Goal: Task Accomplishment & Management: Use online tool/utility

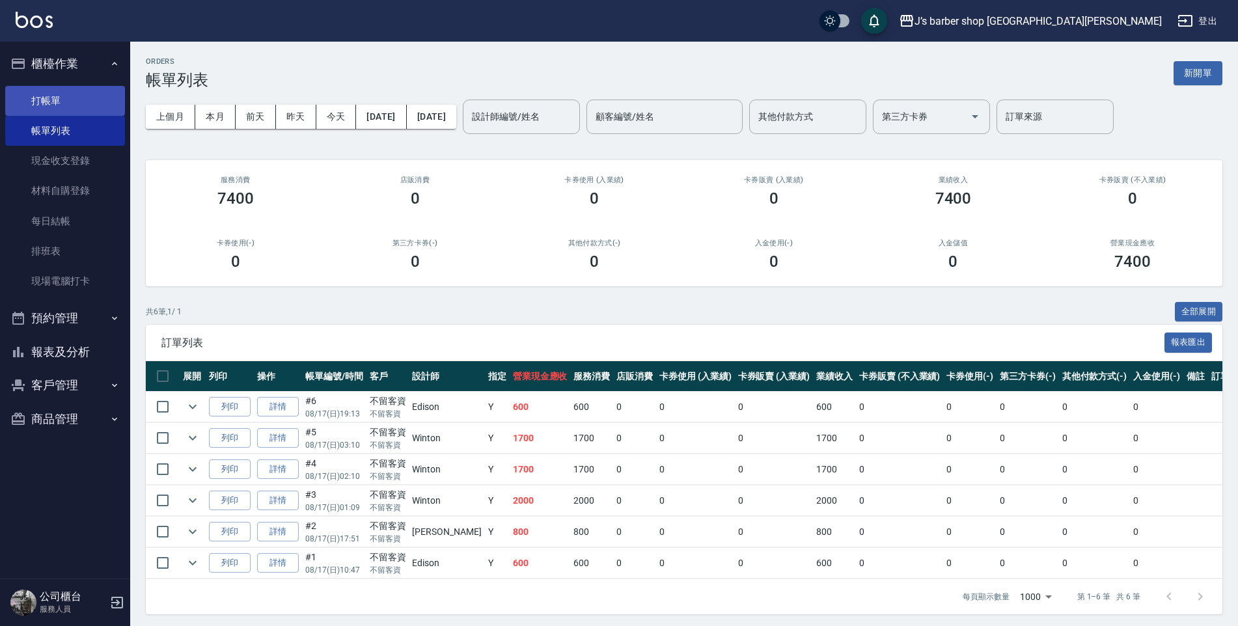
click at [26, 102] on link "打帳單" at bounding box center [65, 101] width 120 height 30
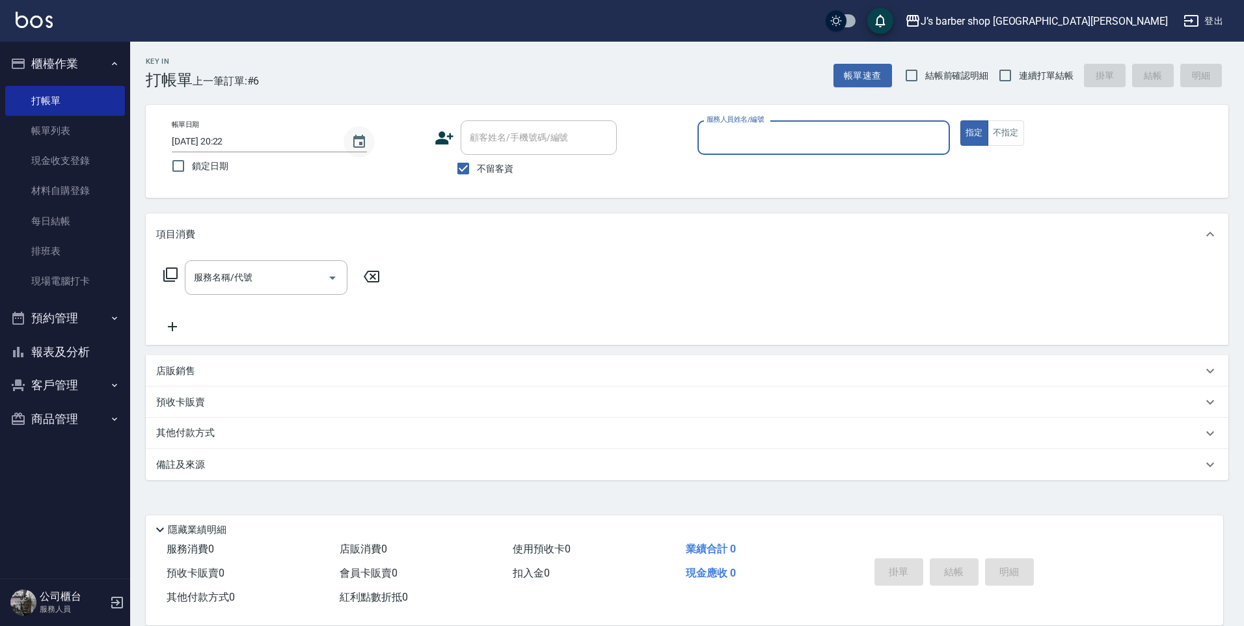
click at [364, 146] on icon "Choose date, selected date is 2025-08-17" at bounding box center [359, 141] width 12 height 13
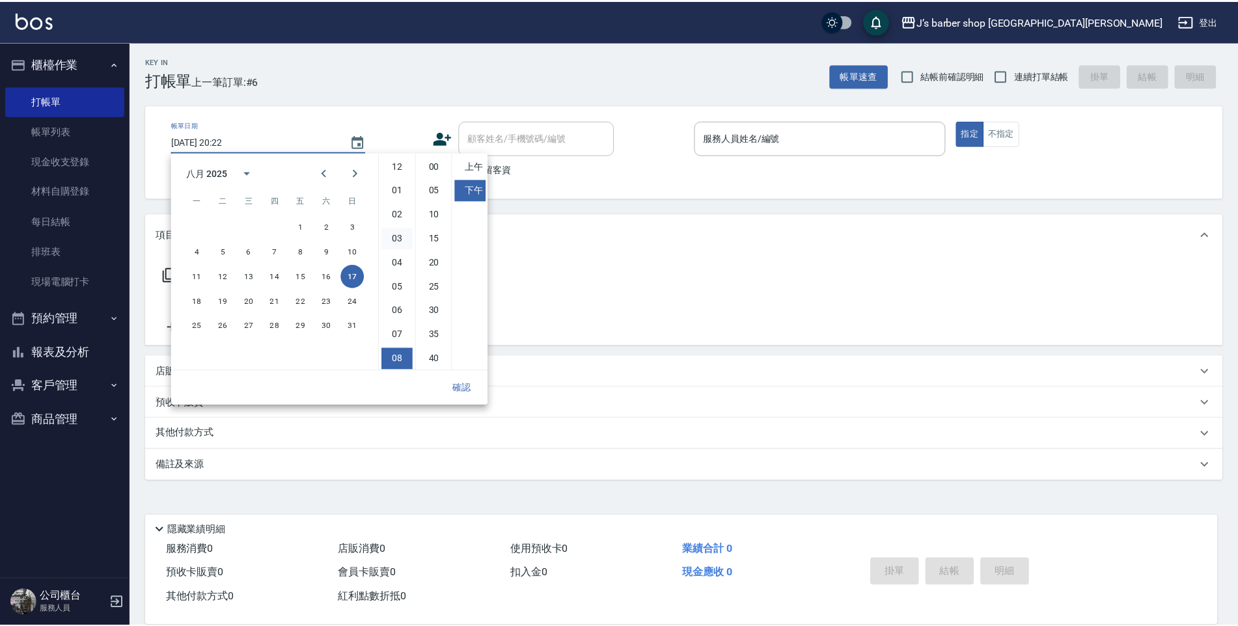
scroll to position [73, 0]
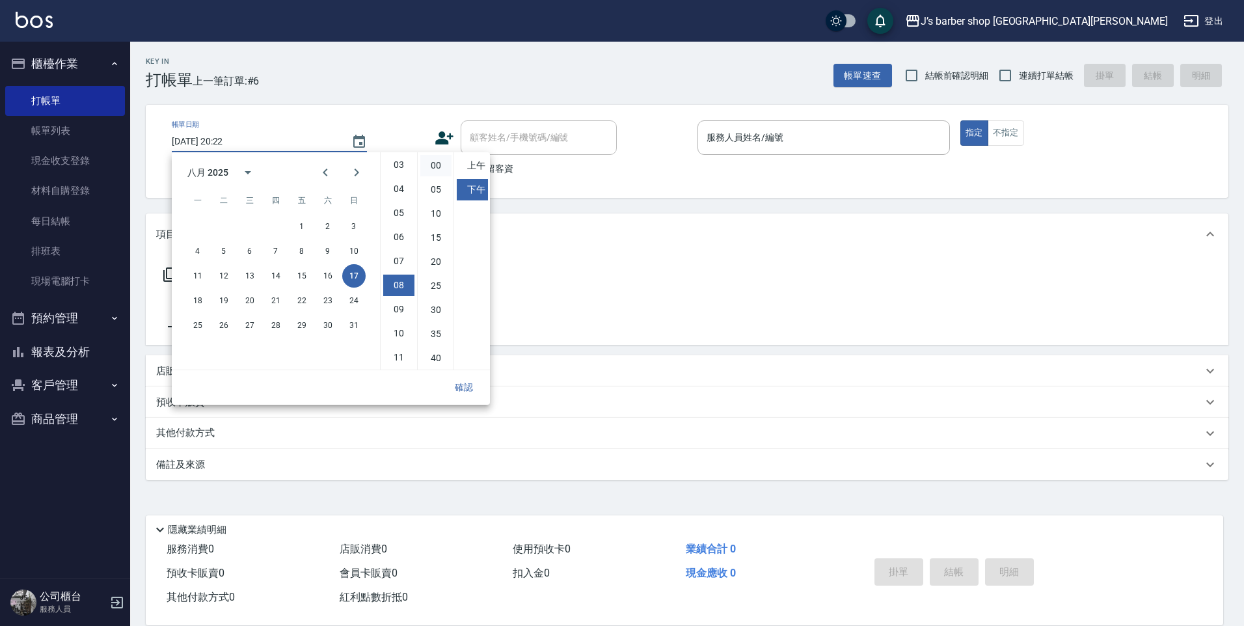
click at [435, 167] on li "00" at bounding box center [435, 165] width 31 height 21
type input "[DATE] 20:00"
click at [471, 396] on button "確認" at bounding box center [464, 388] width 42 height 24
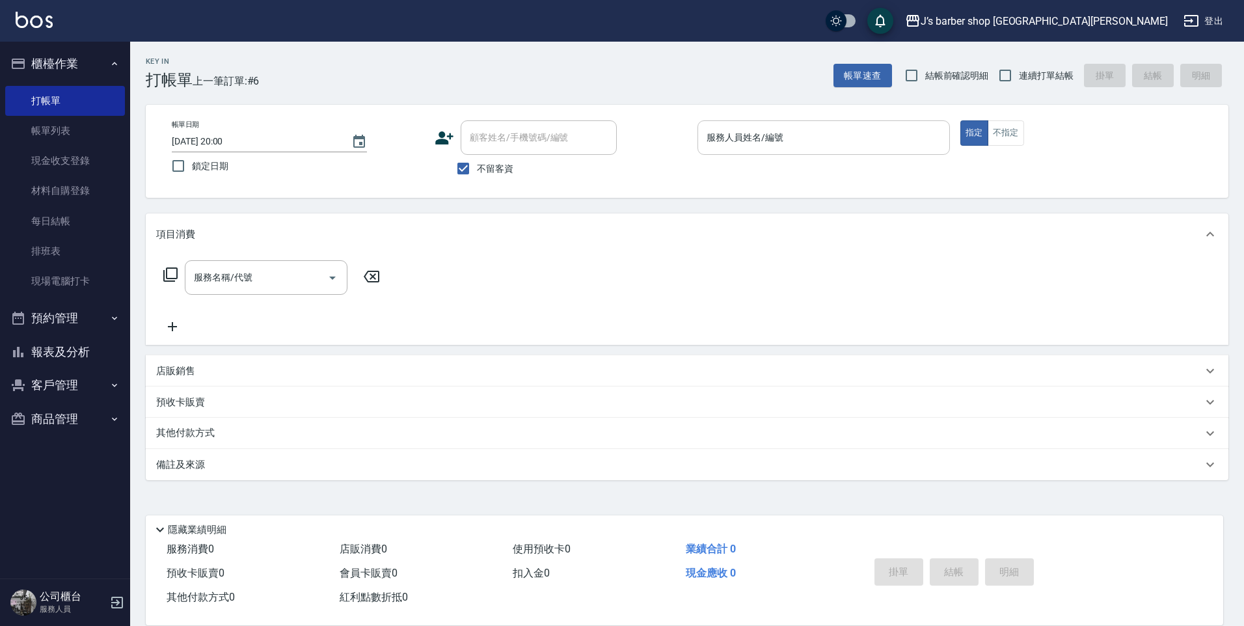
click at [713, 150] on div "服務人員姓名/編號" at bounding box center [824, 137] width 253 height 34
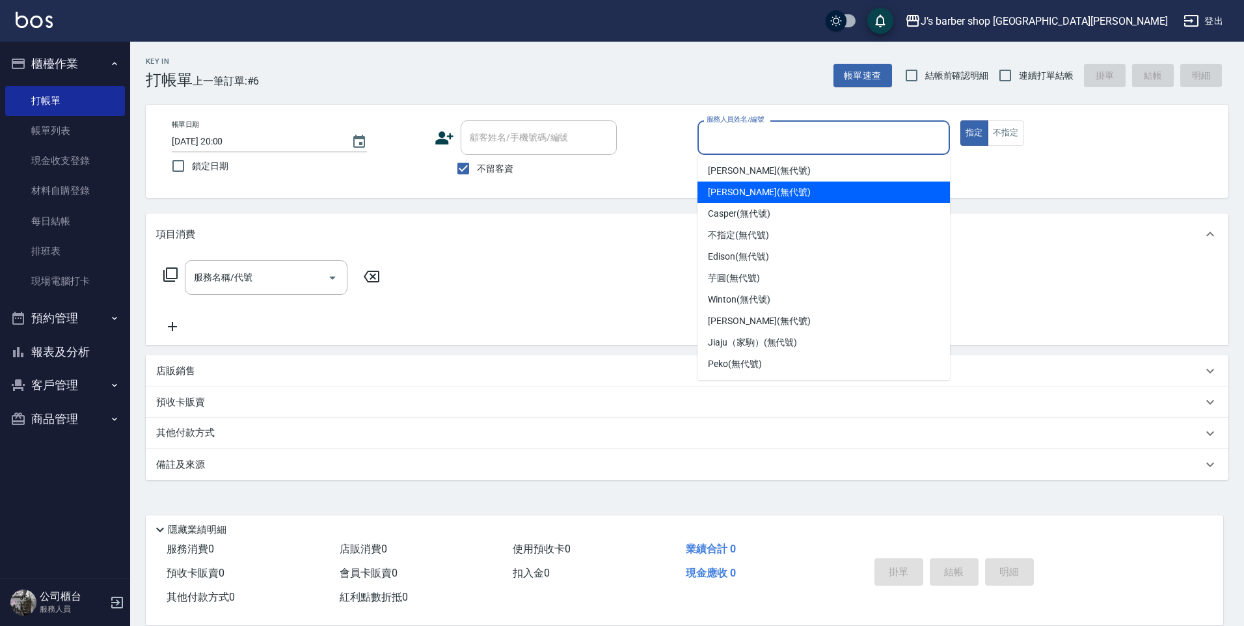
click at [747, 194] on span "[PERSON_NAME] (無代號)" at bounding box center [759, 192] width 103 height 14
type input "[PERSON_NAME](無代號)"
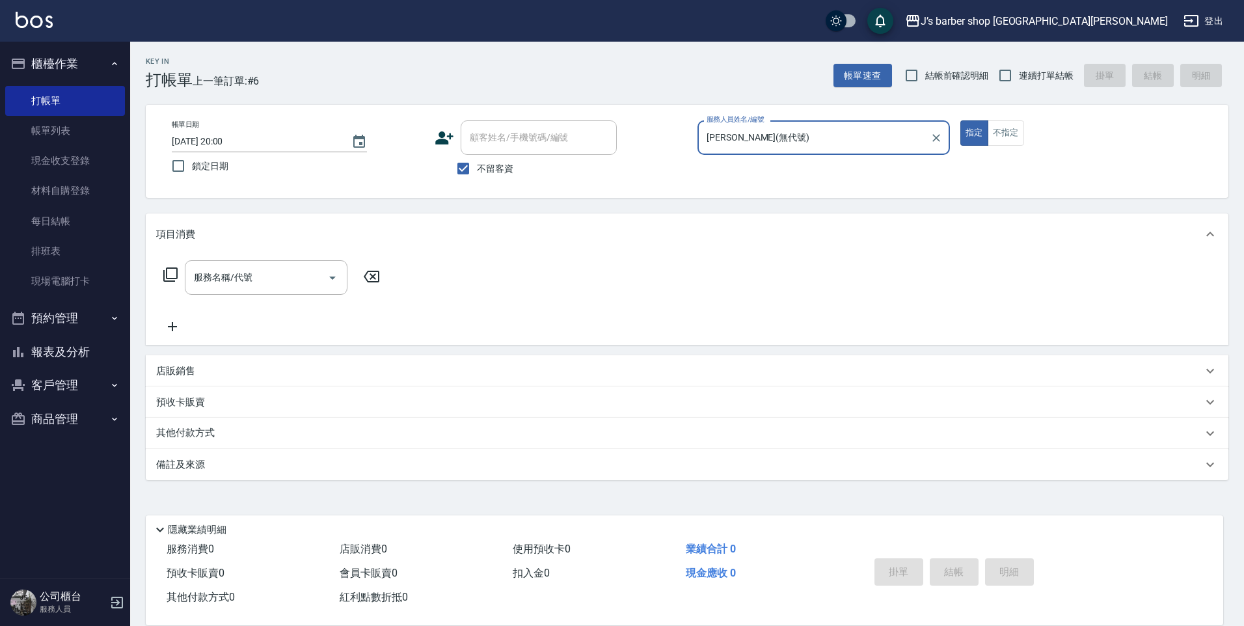
drag, startPoint x: 140, startPoint y: 289, endPoint x: 171, endPoint y: 288, distance: 31.2
click at [138, 290] on div "Key In 打帳單 上一筆訂單:#6 帳單速查 結帳前確認明細 連續打單結帳 掛單 結帳 明細 帳單日期 [DATE] 20:00 鎖定日期 顧客姓名/手機…" at bounding box center [687, 324] width 1114 height 564
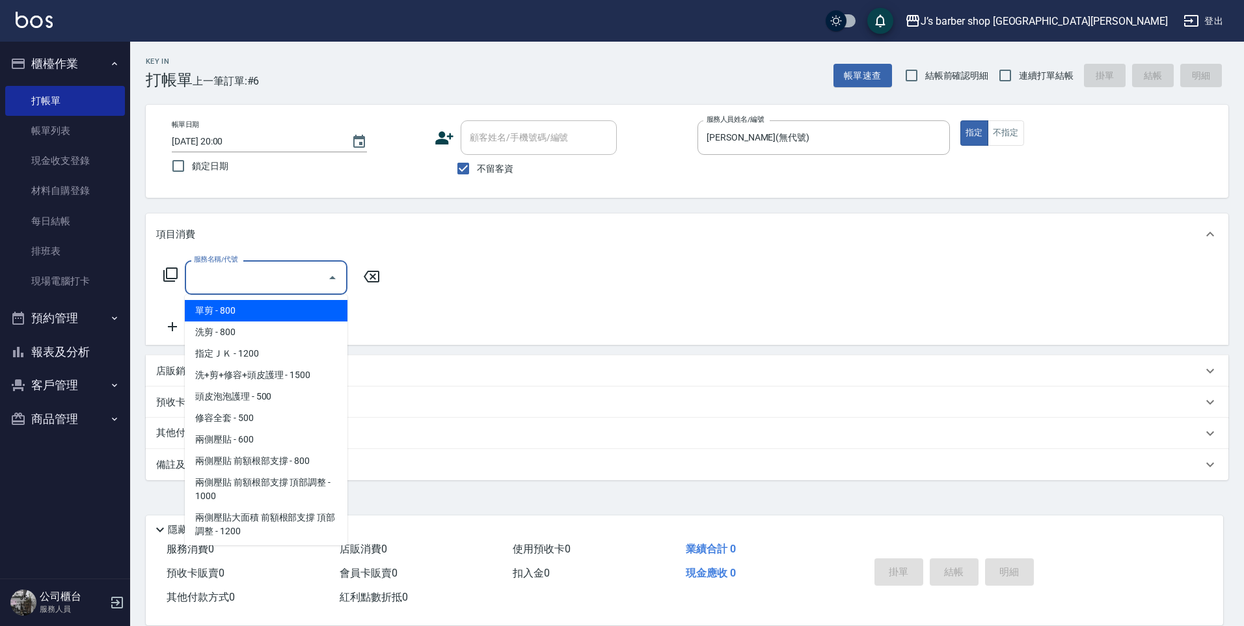
click at [215, 269] on div "服務名稱/代號 服務名稱/代號" at bounding box center [266, 277] width 163 height 34
click at [247, 336] on span "洗剪 - 800" at bounding box center [266, 332] width 163 height 21
type input "洗剪(101)"
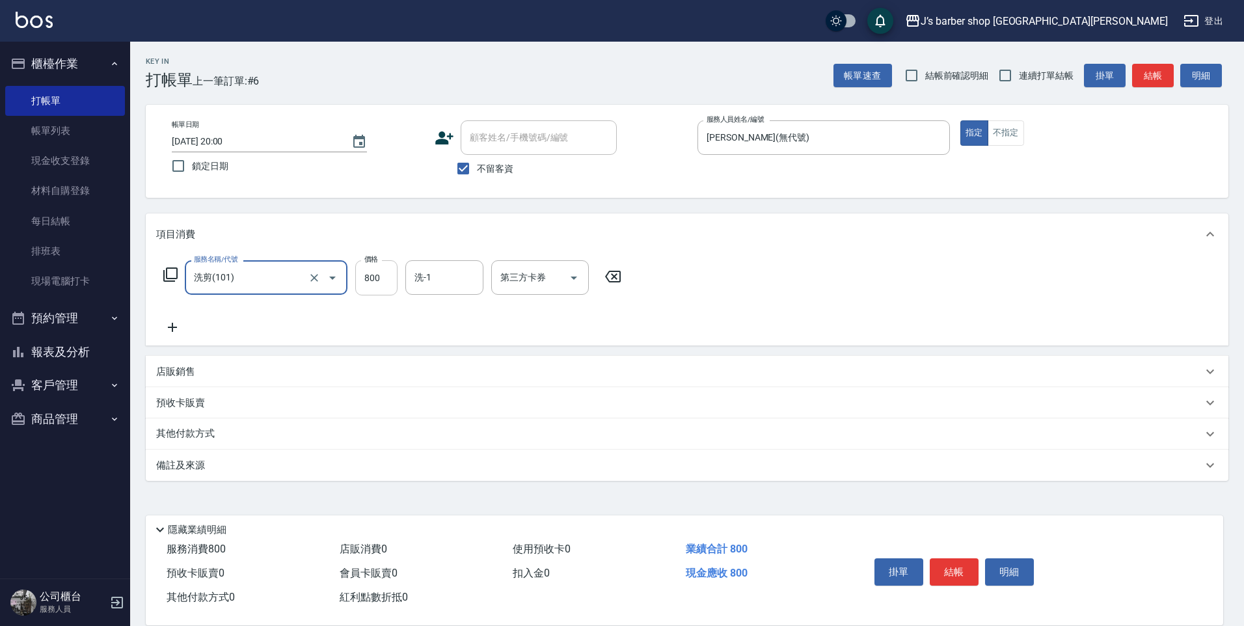
click at [392, 273] on input "800" at bounding box center [376, 277] width 42 height 35
type input "2800"
click at [440, 275] on input "洗-1" at bounding box center [444, 277] width 66 height 23
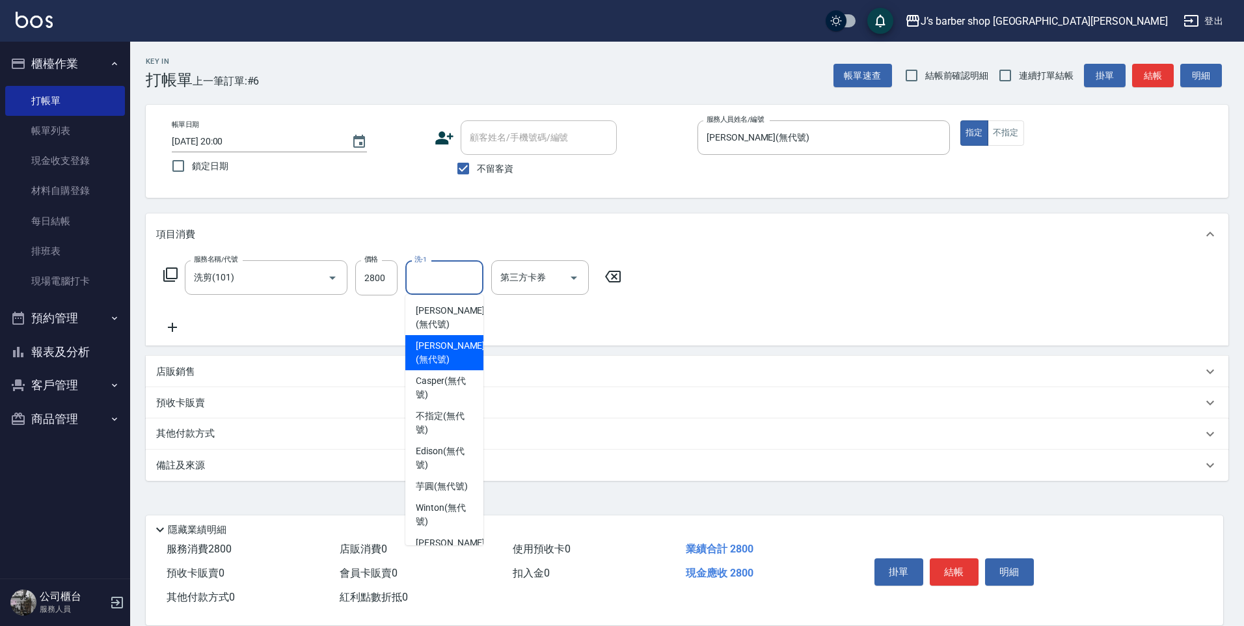
click at [450, 340] on span "[PERSON_NAME] (無代號)" at bounding box center [450, 352] width 69 height 27
type input "[PERSON_NAME](無代號)"
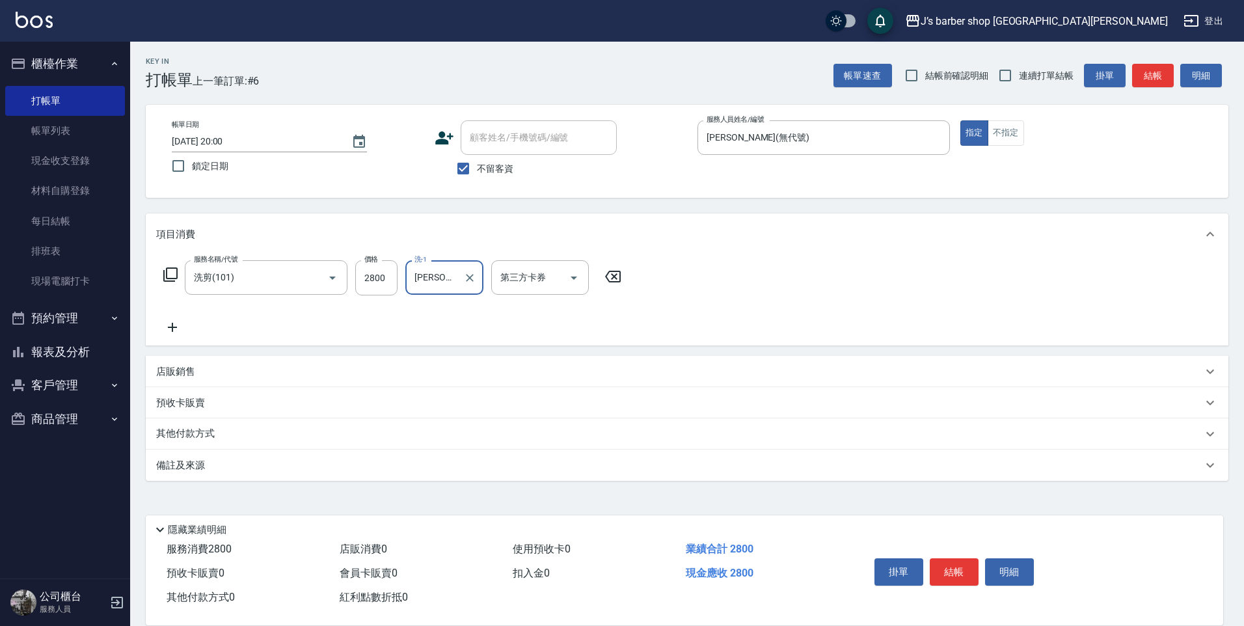
click at [199, 471] on p "備註及來源" at bounding box center [180, 466] width 49 height 14
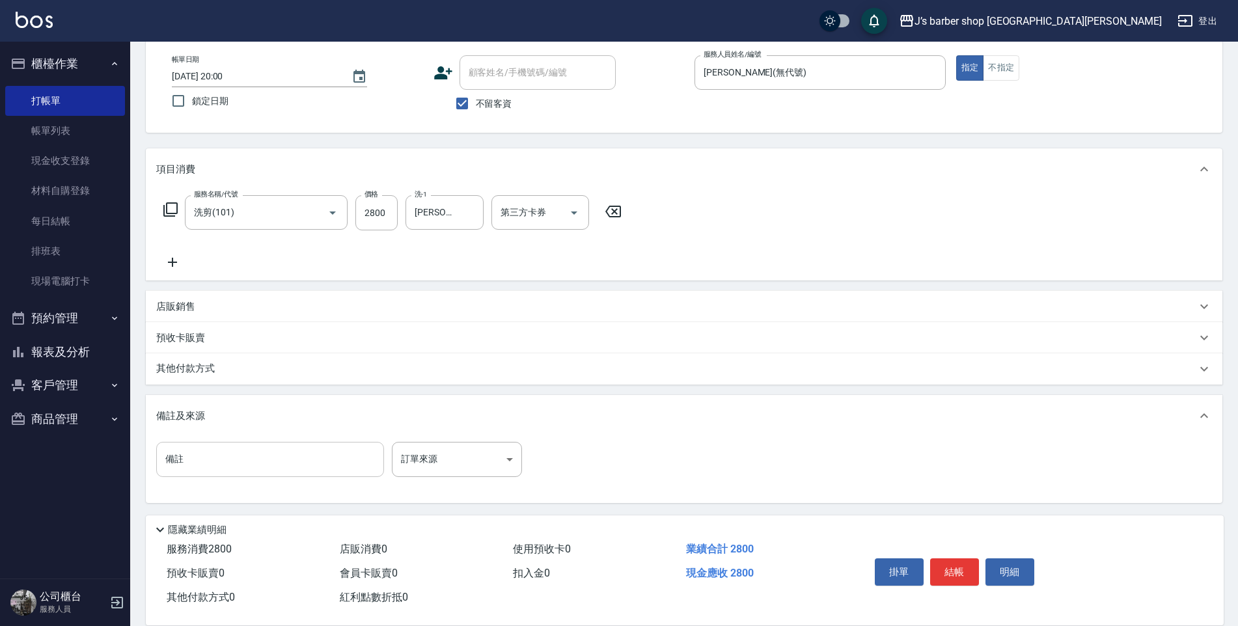
scroll to position [67, 0]
click at [220, 463] on input "備註" at bounding box center [270, 457] width 228 height 35
type input "5"
type input "ㄑ"
type input "轉"
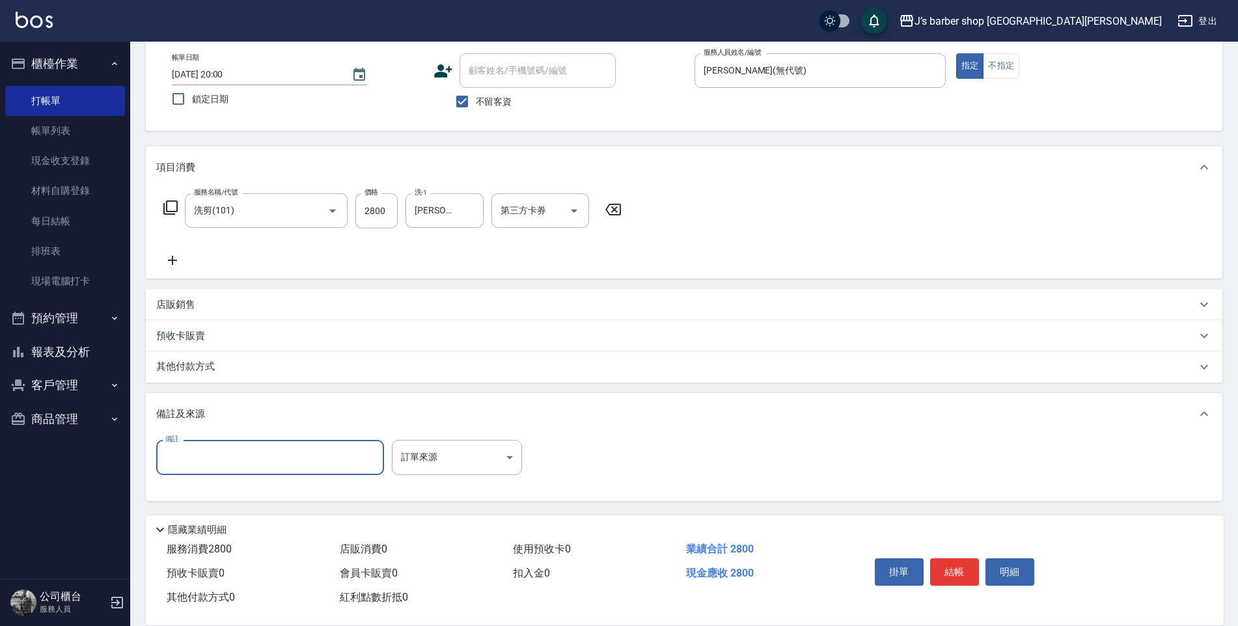
scroll to position [0, 0]
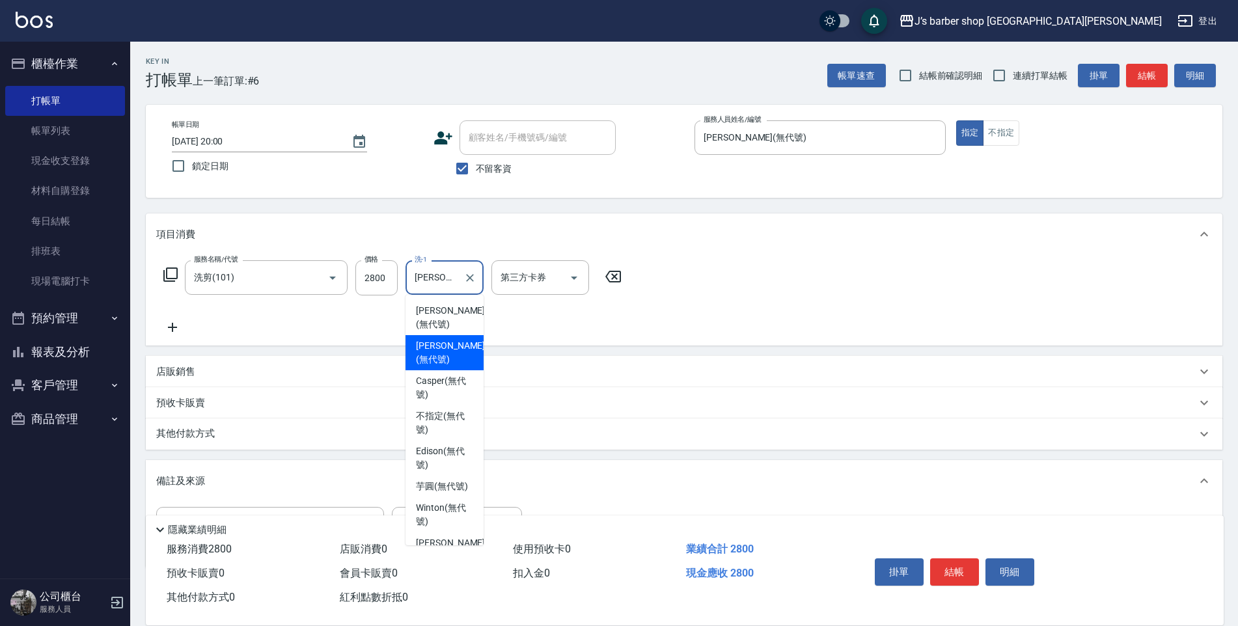
click at [442, 273] on input "[PERSON_NAME](無代號)" at bounding box center [434, 277] width 47 height 23
click at [463, 274] on icon "Clear" at bounding box center [469, 277] width 13 height 13
drag, startPoint x: 264, startPoint y: 337, endPoint x: 282, endPoint y: 332, distance: 19.6
click at [266, 336] on div "服務名稱/代號 洗剪(101) 服務名稱/代號 價格 2800 價格 洗-1 洗-1 第三方卡券 第三方卡券" at bounding box center [684, 300] width 1076 height 90
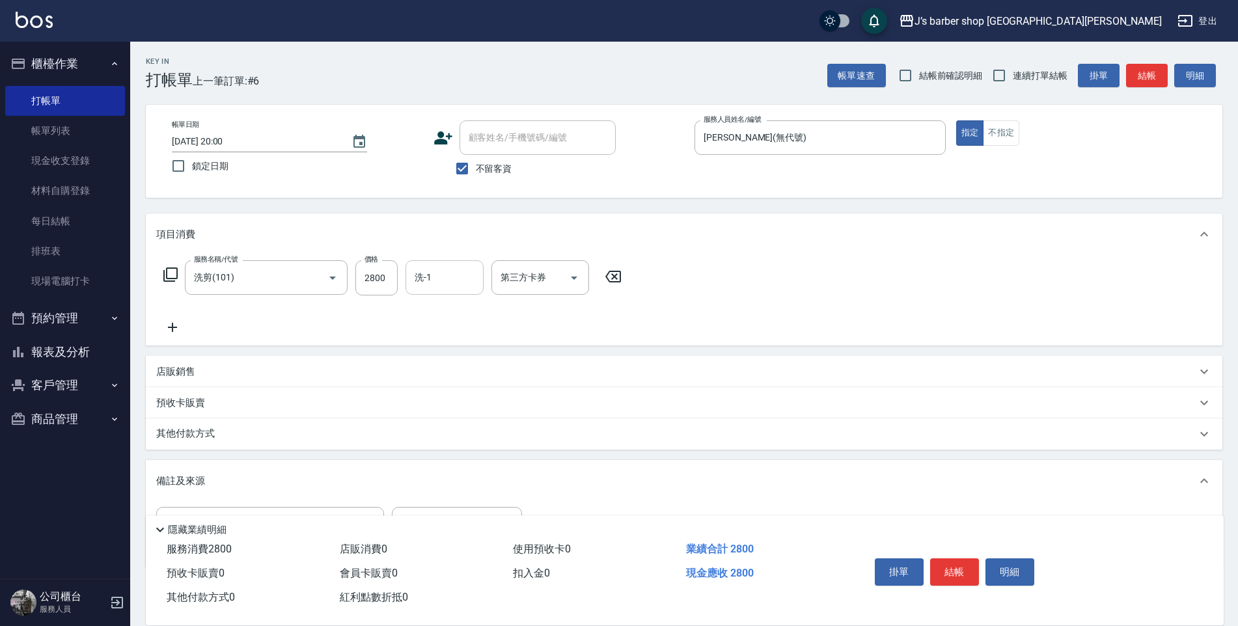
click at [433, 277] on input "洗-1" at bounding box center [444, 277] width 66 height 23
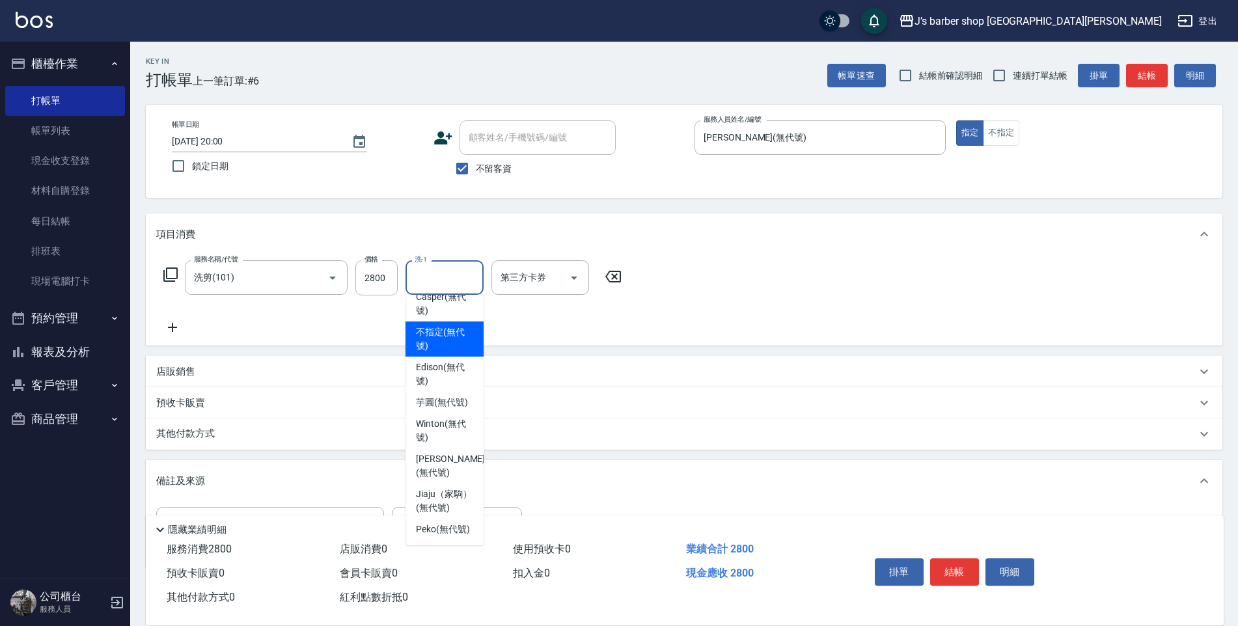
scroll to position [111, 0]
click at [430, 523] on span "Peko (無代號)" at bounding box center [443, 530] width 54 height 14
type input "Peko(無代號)"
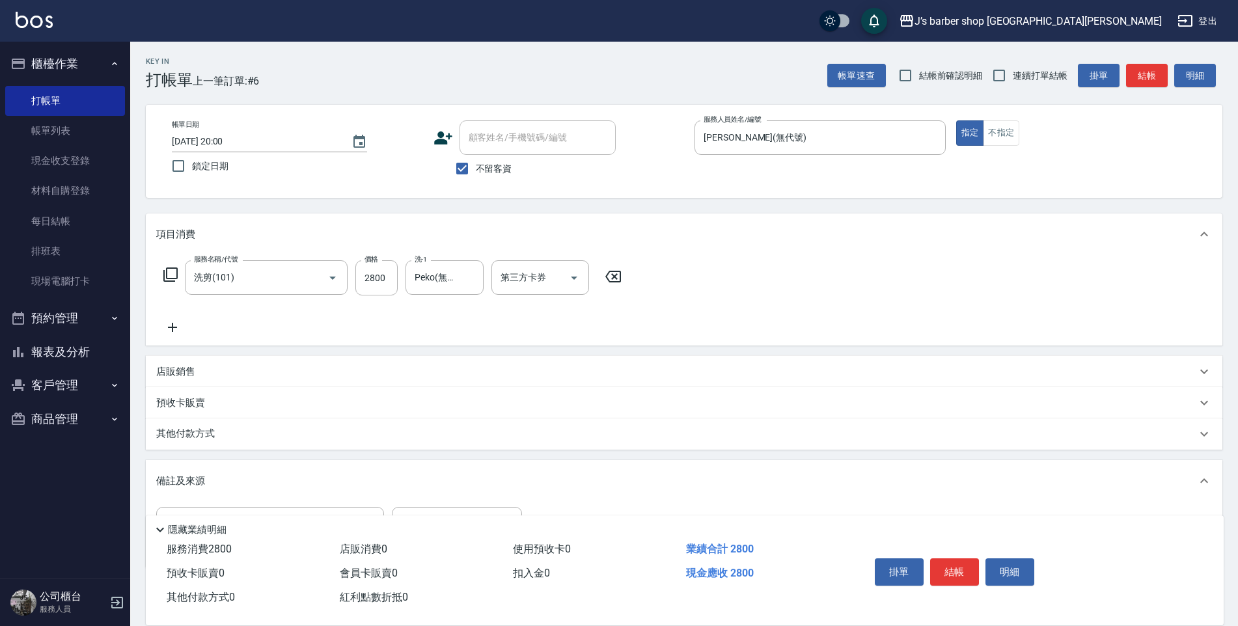
click at [183, 330] on icon at bounding box center [172, 328] width 33 height 16
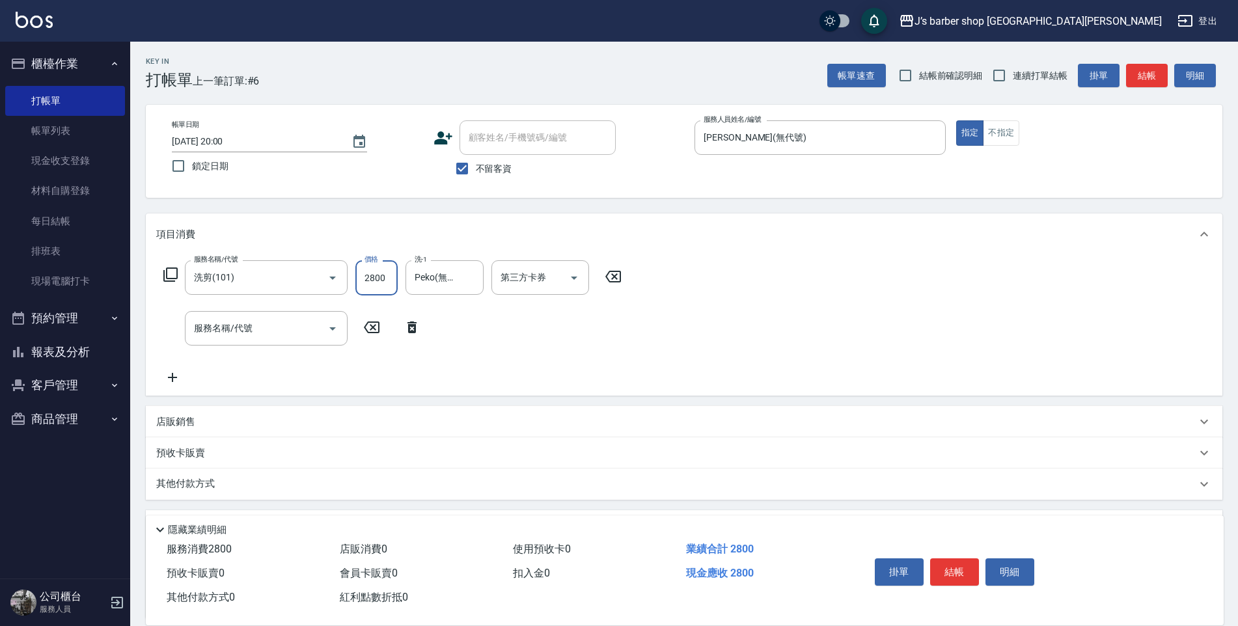
click at [384, 279] on input "2800" at bounding box center [376, 277] width 42 height 35
type input "800"
click at [293, 337] on input "服務名稱/代號" at bounding box center [256, 328] width 131 height 23
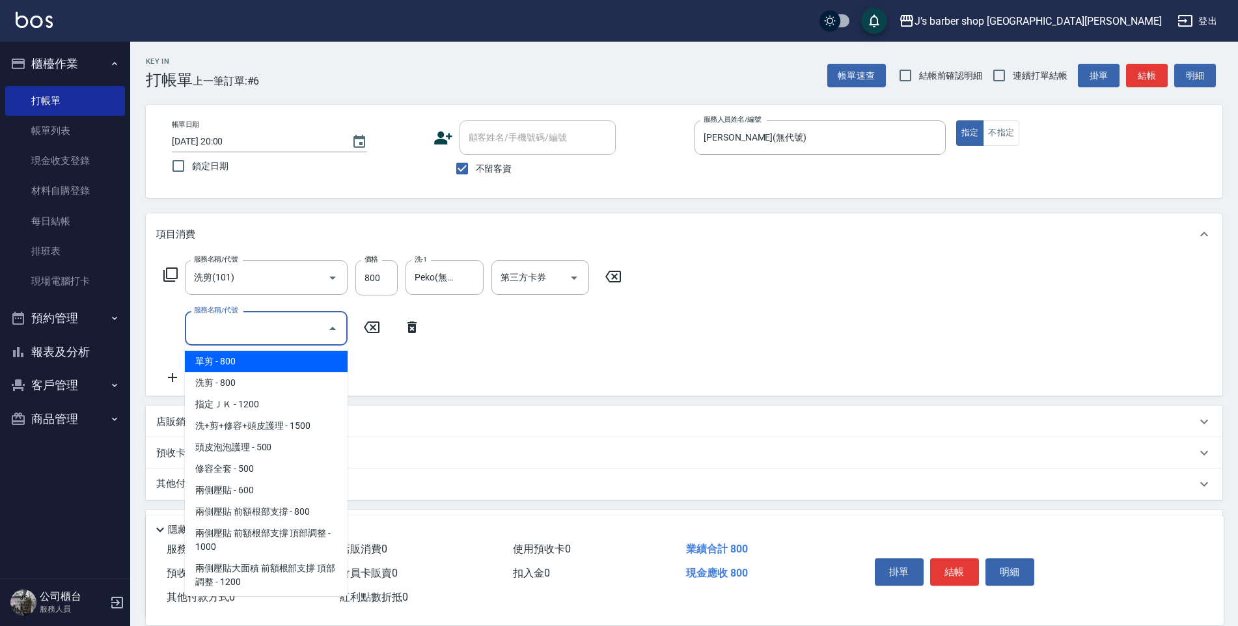
click at [280, 323] on input "服務名稱/代號" at bounding box center [256, 328] width 131 height 23
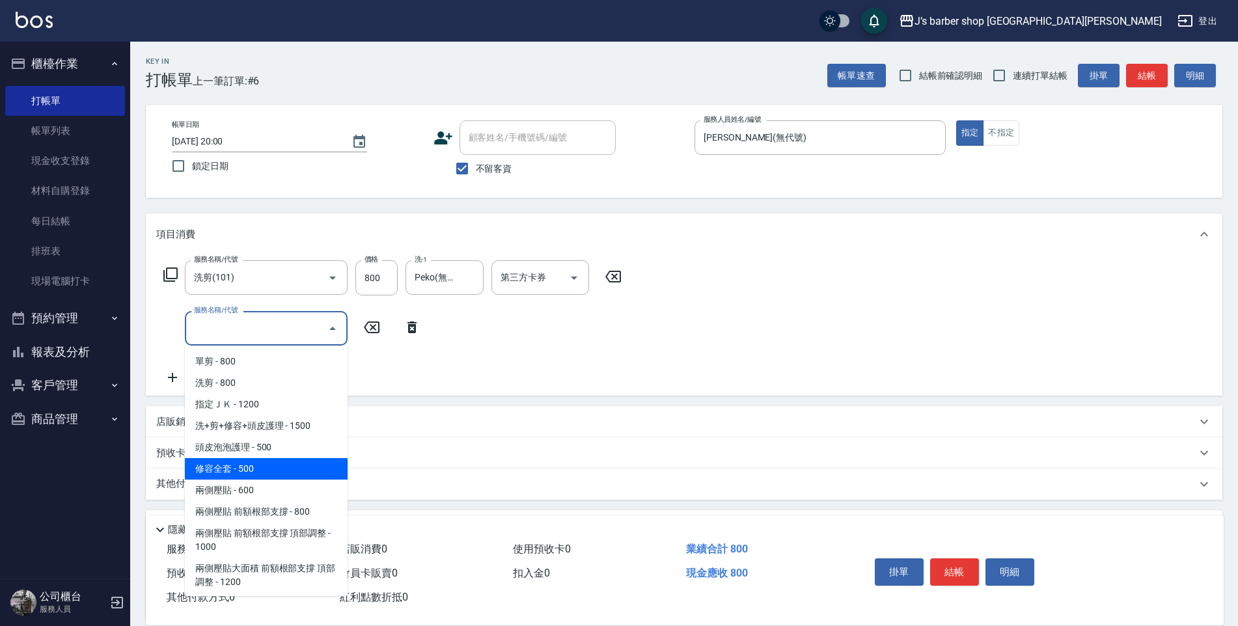
scroll to position [137, 0]
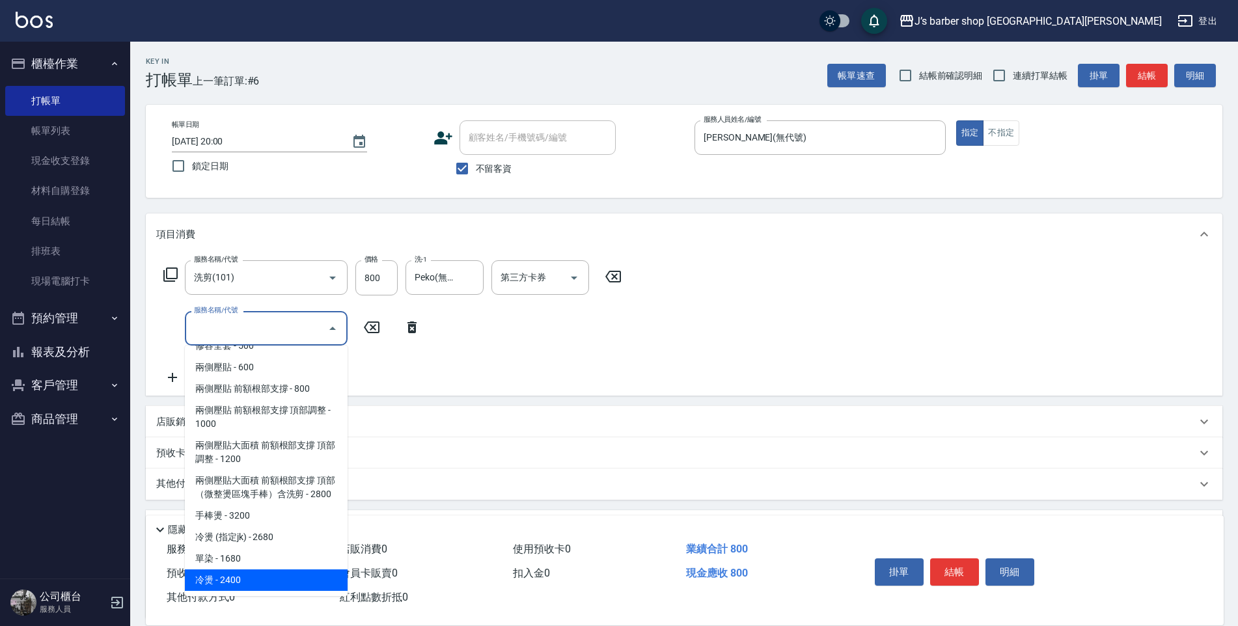
click at [225, 572] on span "冷燙 - 2400" at bounding box center [266, 579] width 163 height 21
type input "冷燙(LP)"
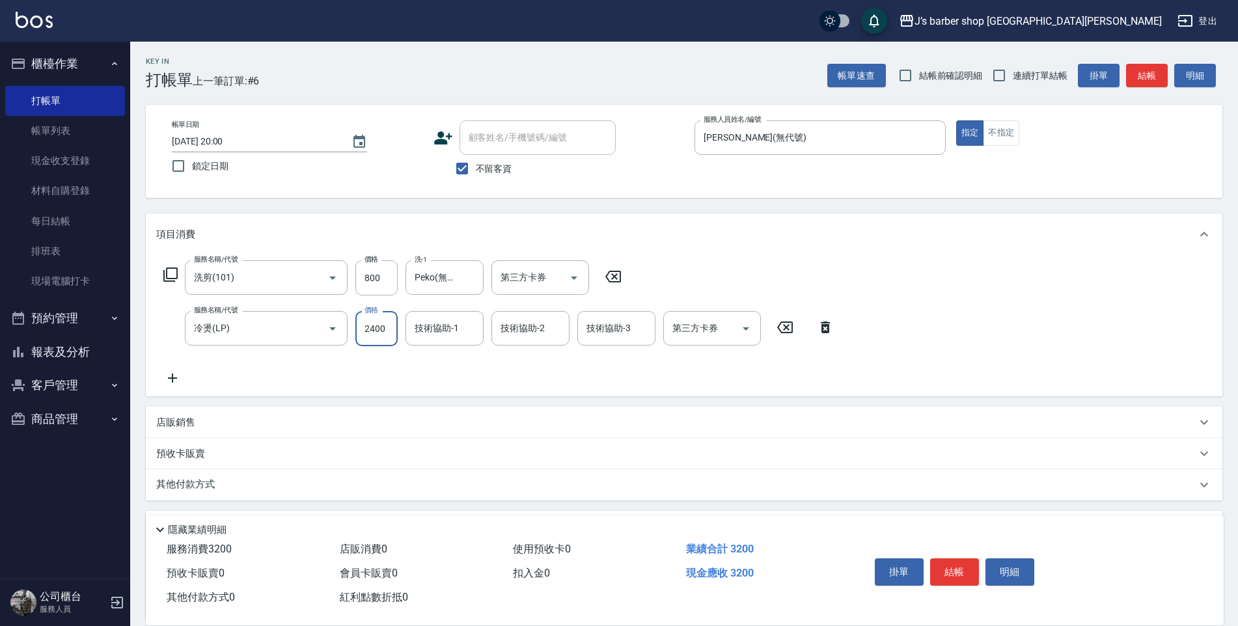
click at [386, 327] on input "2400" at bounding box center [376, 328] width 42 height 35
type input "2000"
click at [461, 322] on input "技術協助-1" at bounding box center [444, 328] width 66 height 23
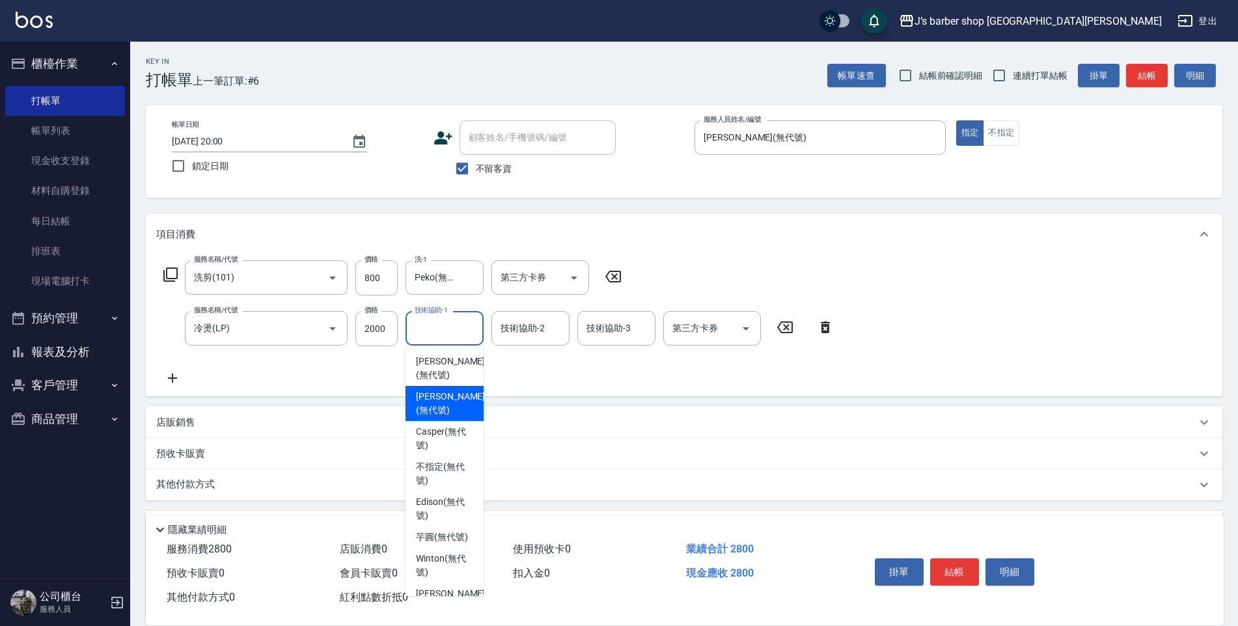
click at [463, 390] on span "[PERSON_NAME] (無代號)" at bounding box center [450, 403] width 69 height 27
click at [444, 326] on input "[PERSON_NAME](無代號)" at bounding box center [434, 328] width 47 height 23
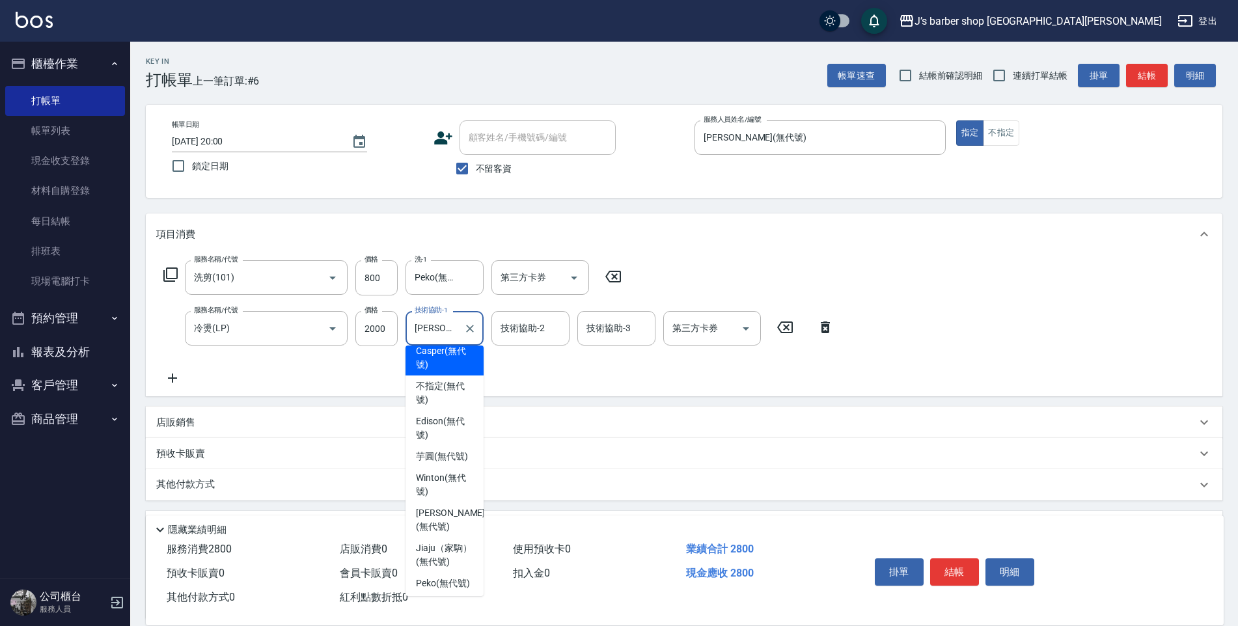
scroll to position [111, 0]
click at [476, 534] on div "Jiaju（家駒） (無代號)" at bounding box center [444, 551] width 78 height 35
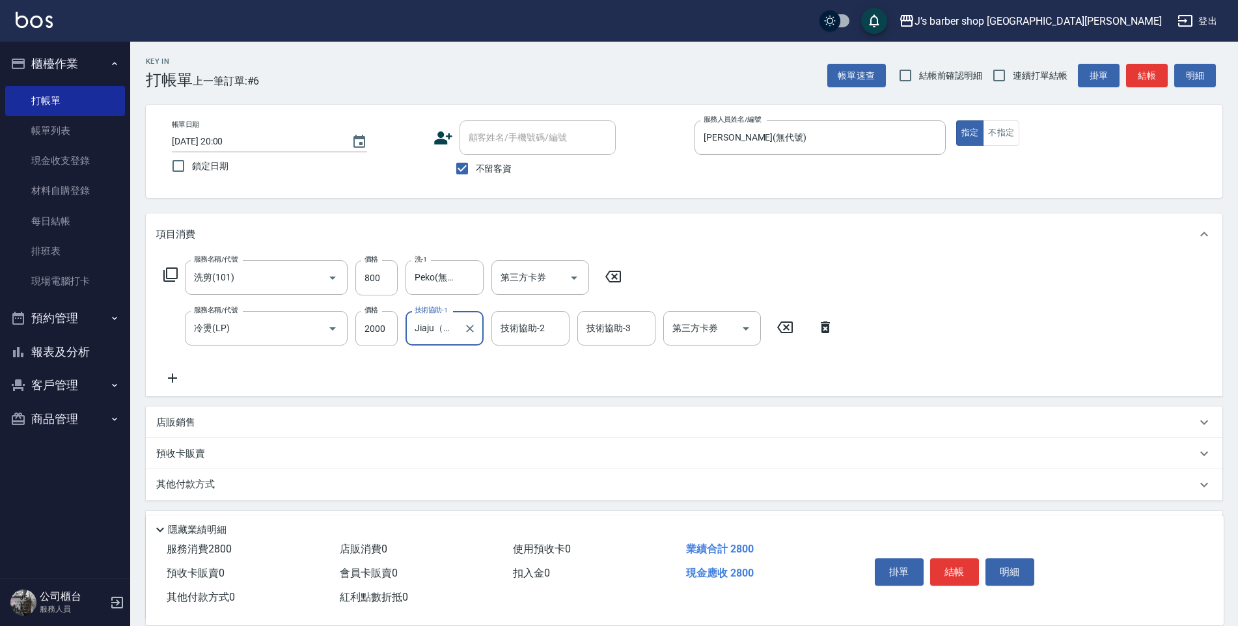
click at [460, 323] on div "Jiaju（家駒）(無代號) 技術協助-1" at bounding box center [444, 328] width 78 height 34
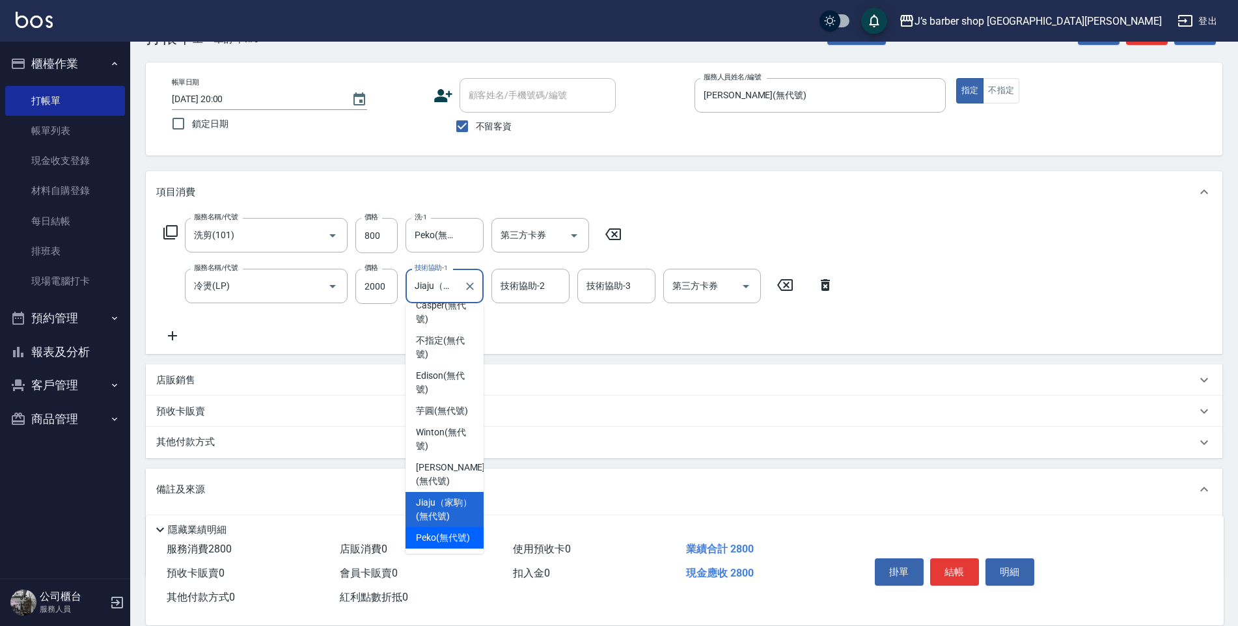
scroll to position [65, 0]
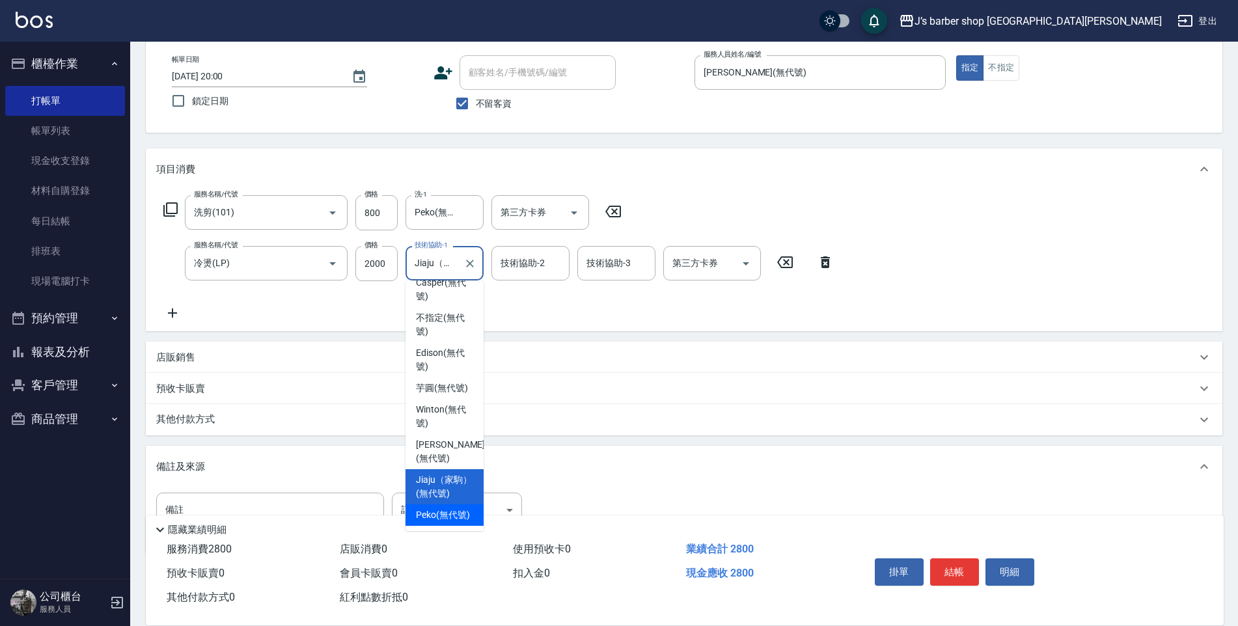
click at [443, 510] on span "Peko (無代號)" at bounding box center [443, 515] width 54 height 14
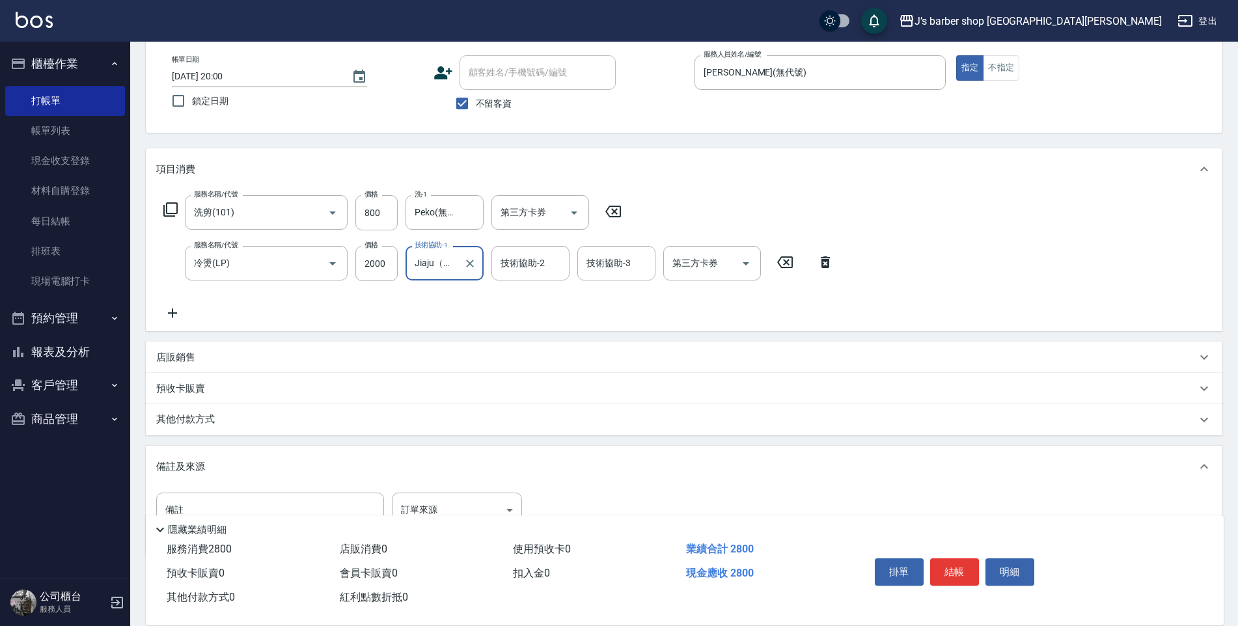
type input "Peko(無代號)"
click at [512, 270] on input "技術協助-2" at bounding box center [530, 263] width 66 height 23
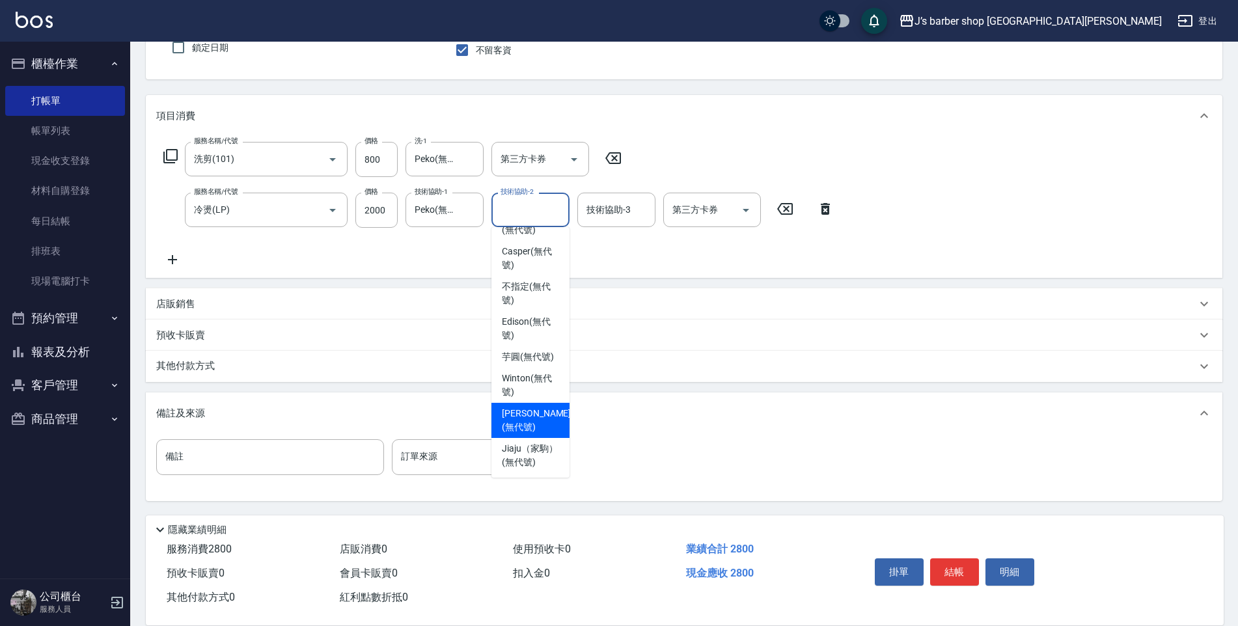
scroll to position [111, 0]
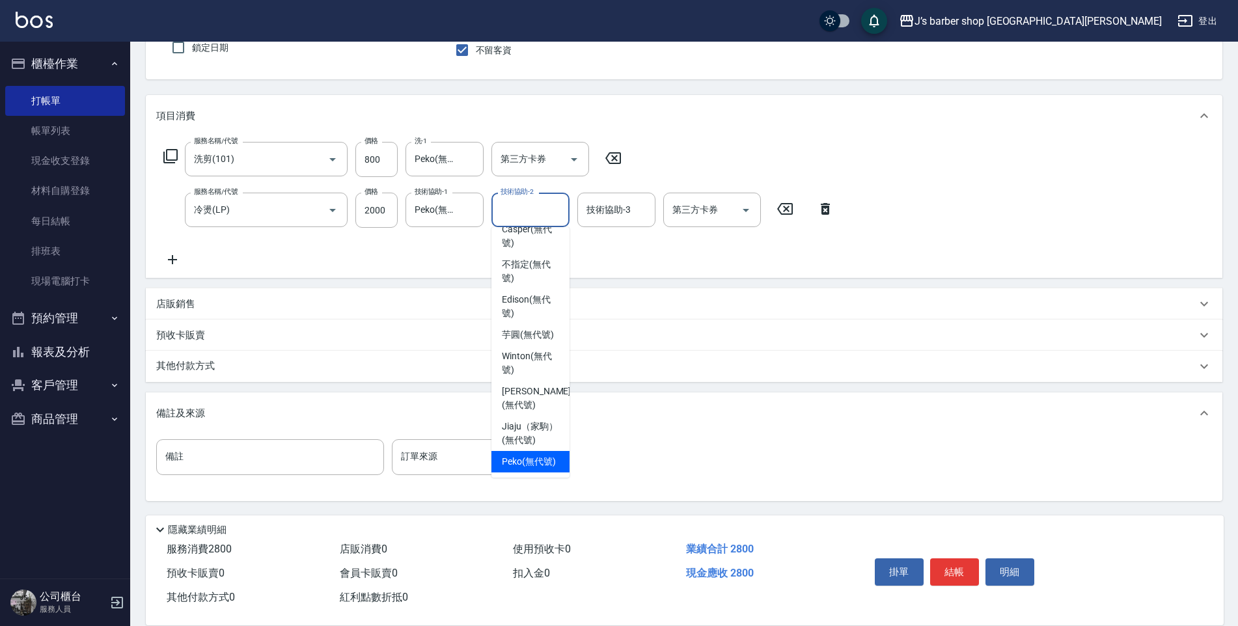
click at [512, 455] on span "Peko (無代號)" at bounding box center [529, 462] width 54 height 14
type input "Peko(無代號)"
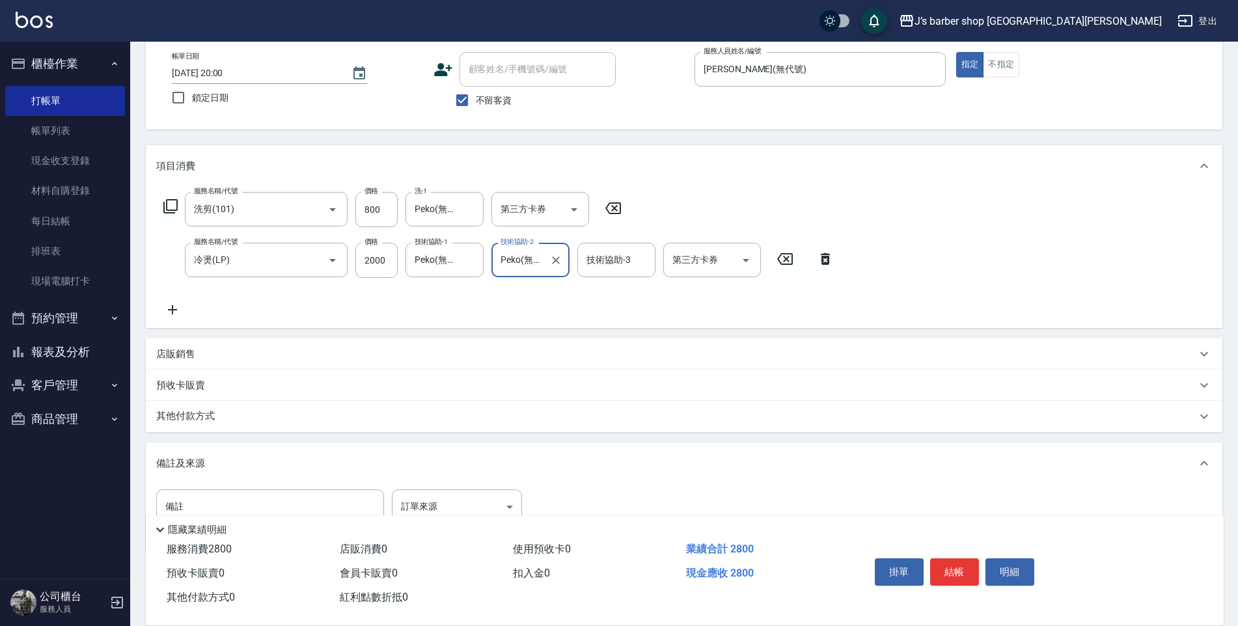
scroll to position [0, 0]
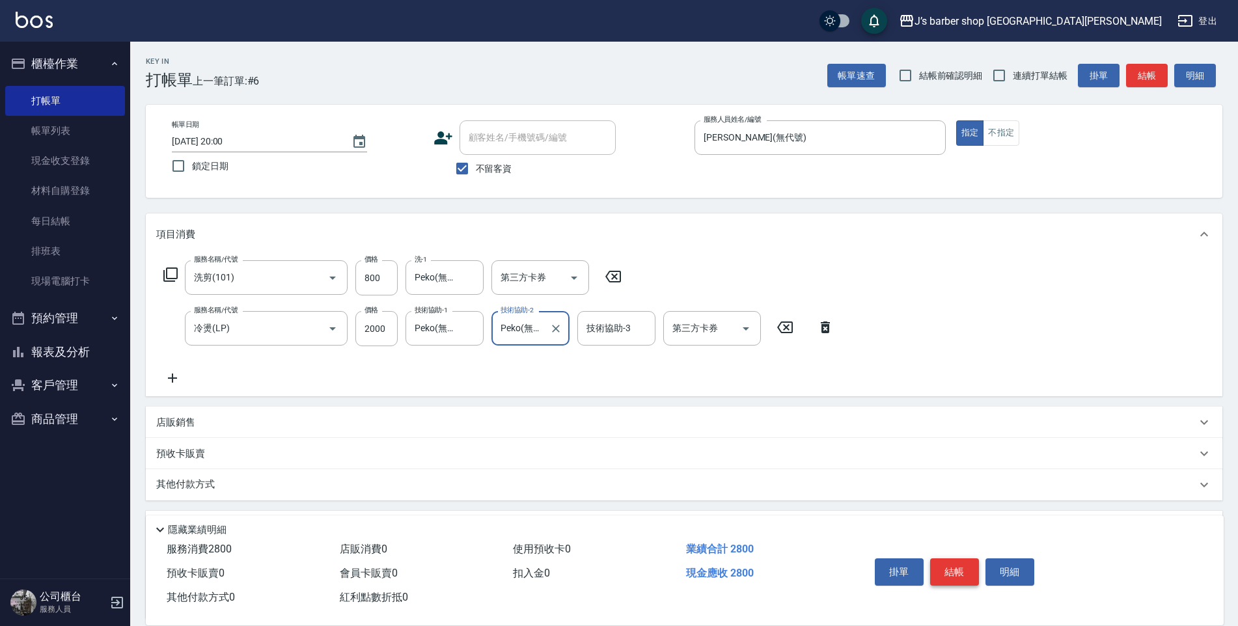
click at [939, 562] on button "結帳" at bounding box center [954, 571] width 49 height 27
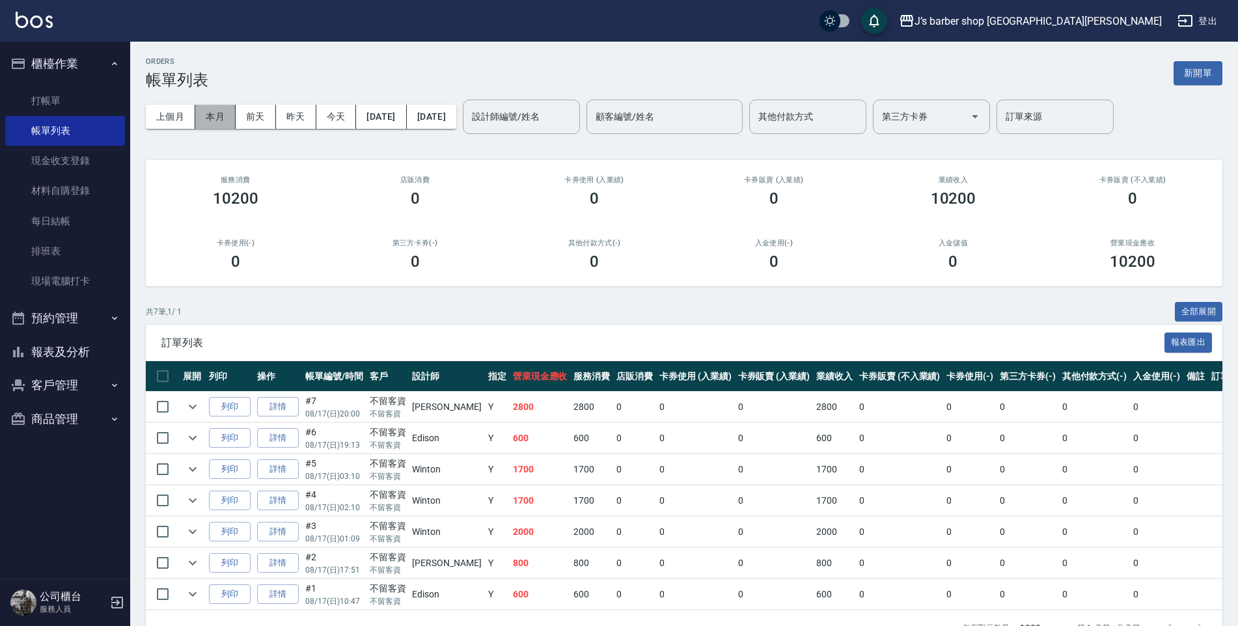
click at [199, 107] on button "本月" at bounding box center [215, 117] width 40 height 24
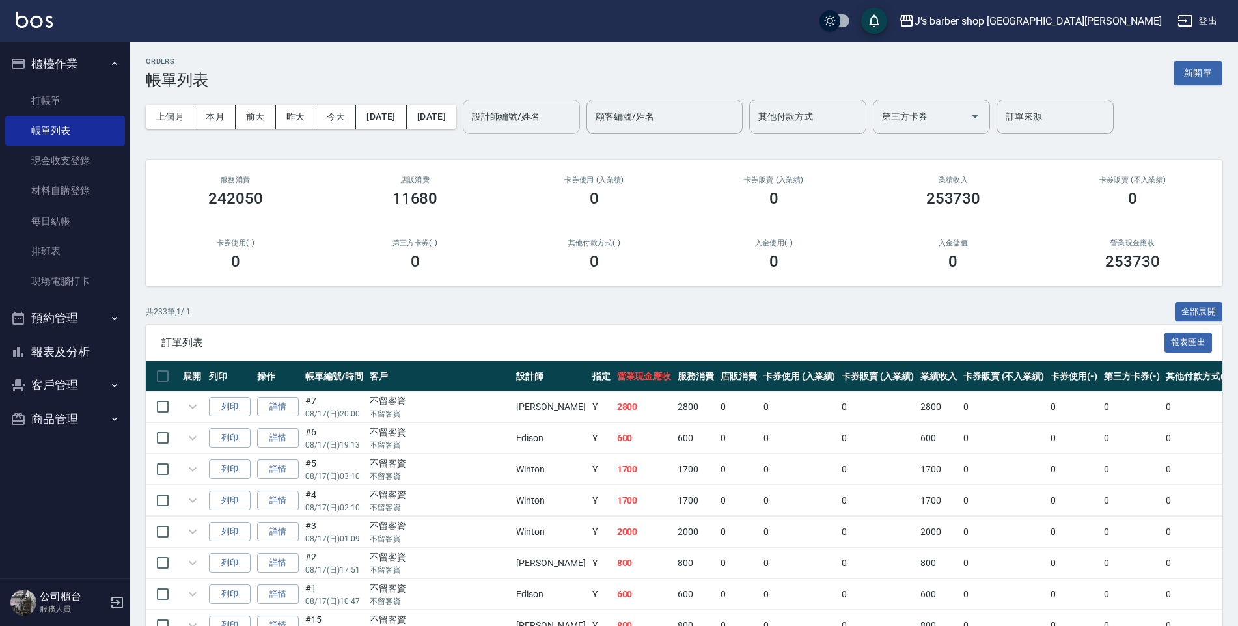
click at [556, 116] on div "設計師編號/姓名 設計師編號/姓名" at bounding box center [521, 117] width 117 height 34
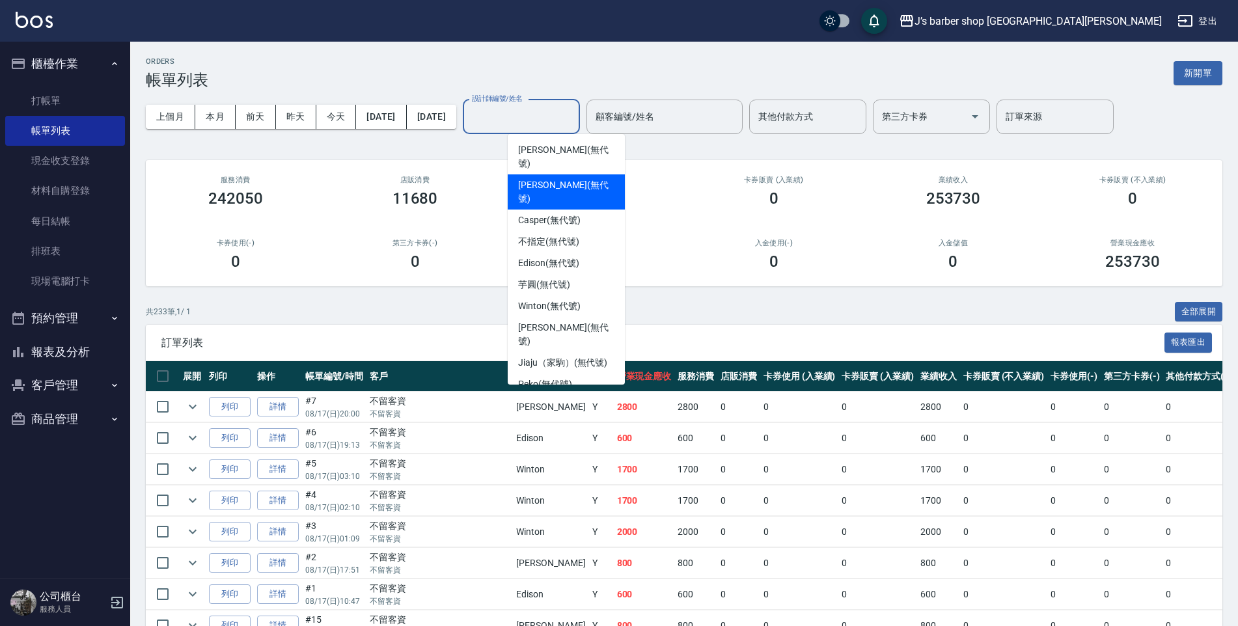
click at [554, 178] on span "[PERSON_NAME] (無代號)" at bounding box center [566, 191] width 96 height 27
type input "[PERSON_NAME](無代號)"
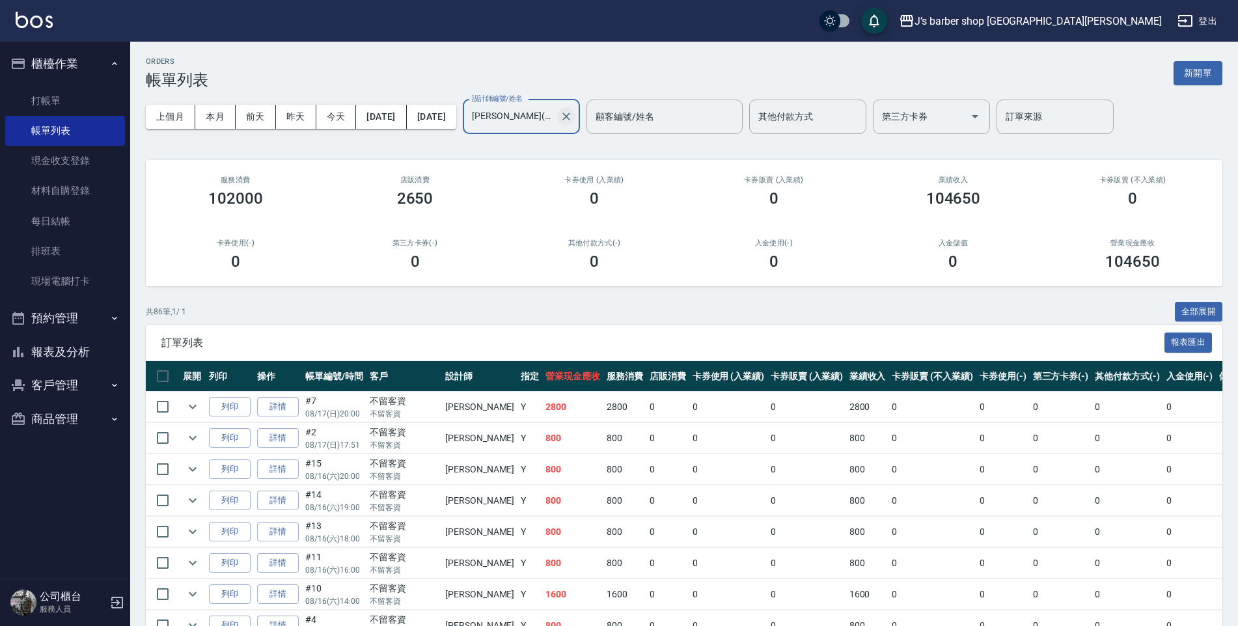
click at [573, 122] on icon "Clear" at bounding box center [566, 116] width 13 height 13
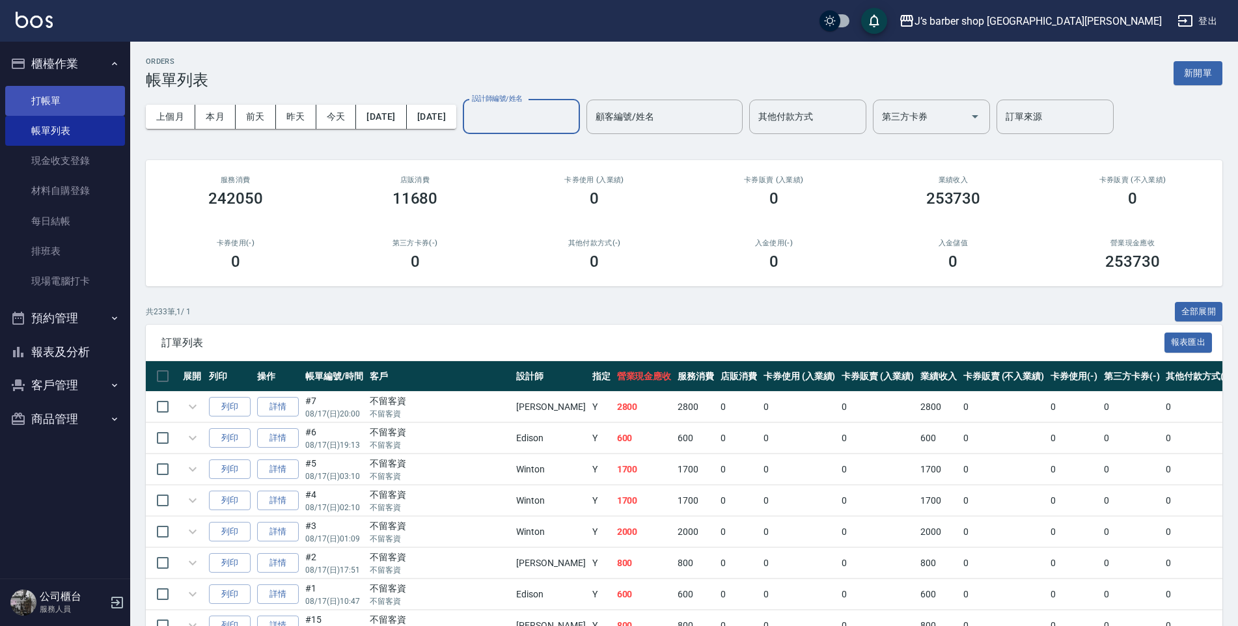
click at [50, 100] on link "打帳單" at bounding box center [65, 101] width 120 height 30
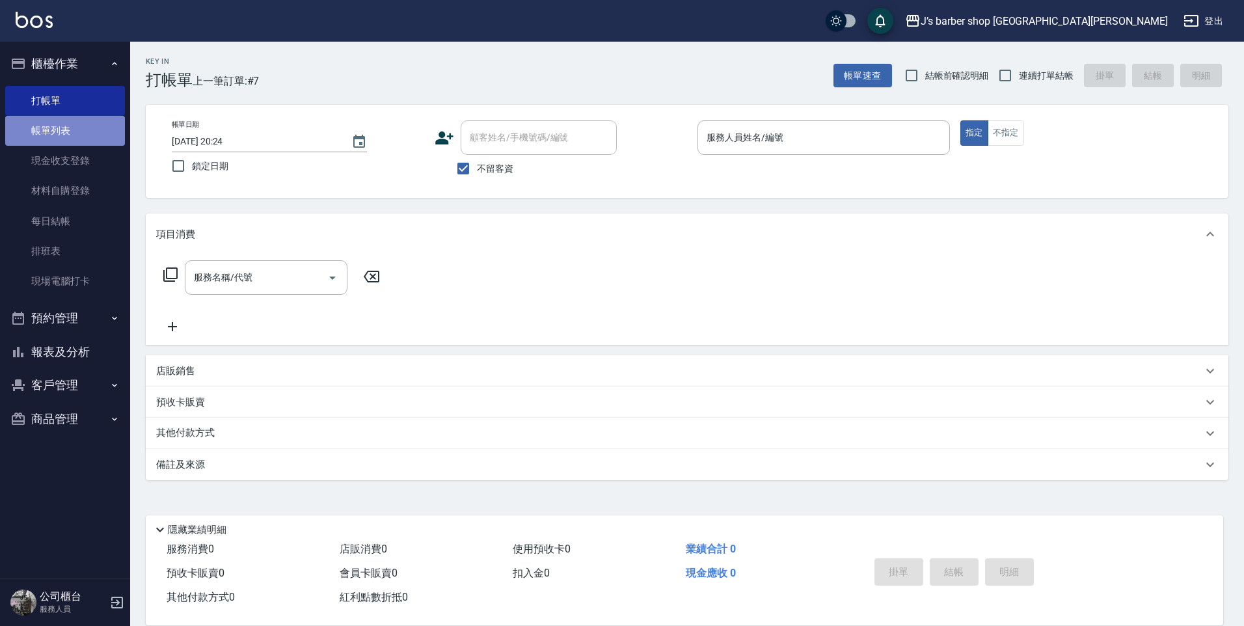
click at [69, 124] on link "帳單列表" at bounding box center [65, 131] width 120 height 30
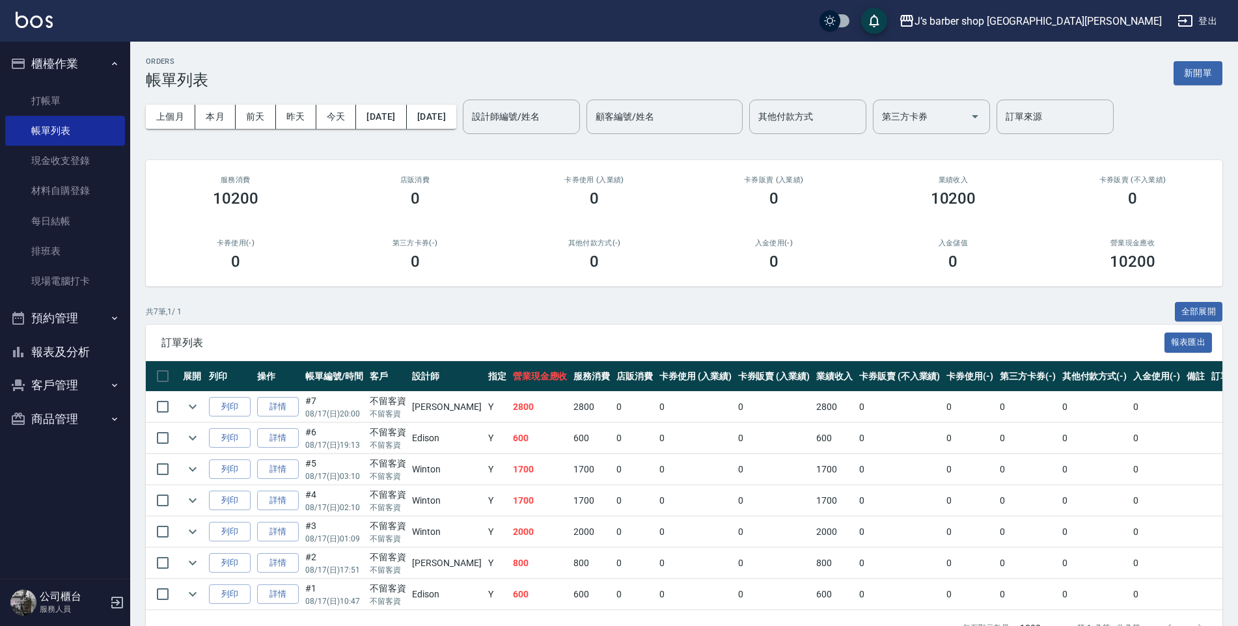
scroll to position [35, 0]
